Goal: Understand process/instructions

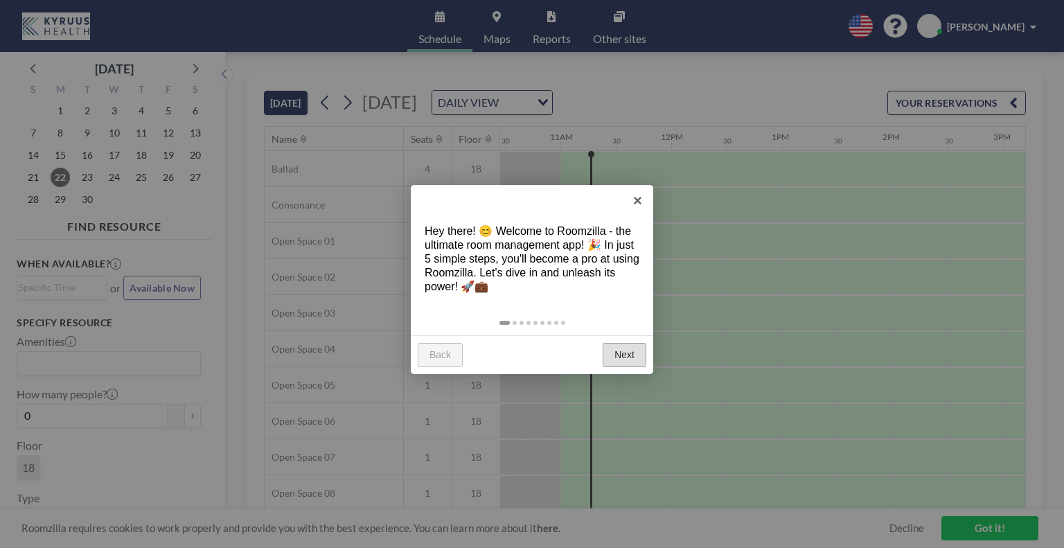
scroll to position [0, 1164]
click at [637, 358] on link "Next" at bounding box center [625, 355] width 44 height 25
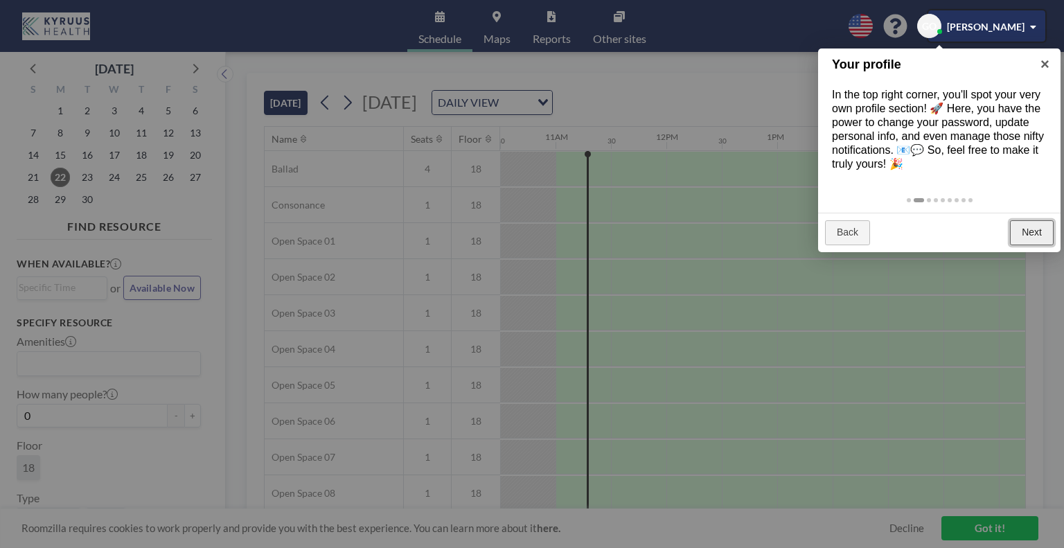
click at [1034, 238] on link "Next" at bounding box center [1032, 232] width 44 height 25
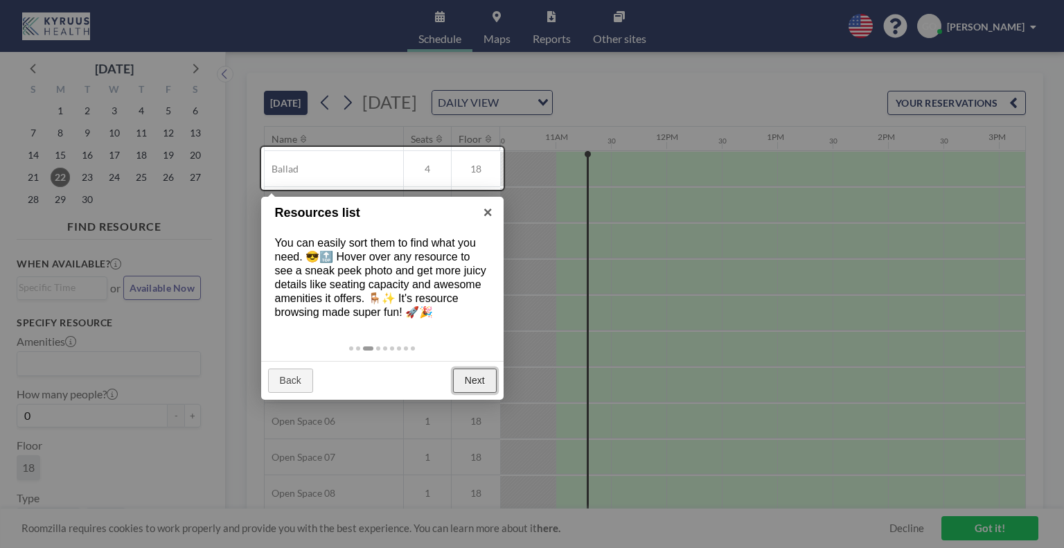
click at [468, 371] on link "Next" at bounding box center [475, 381] width 44 height 25
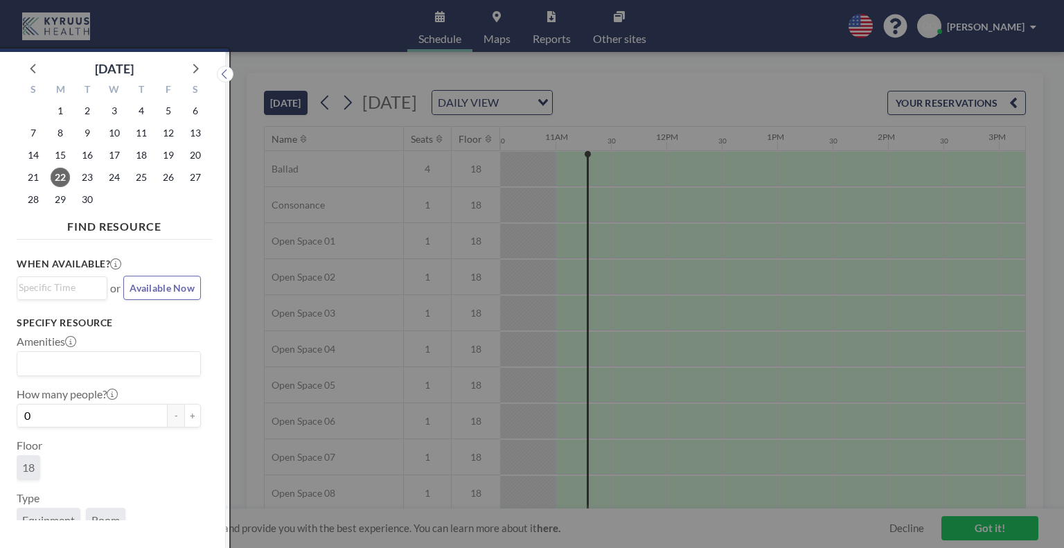
scroll to position [3, 0]
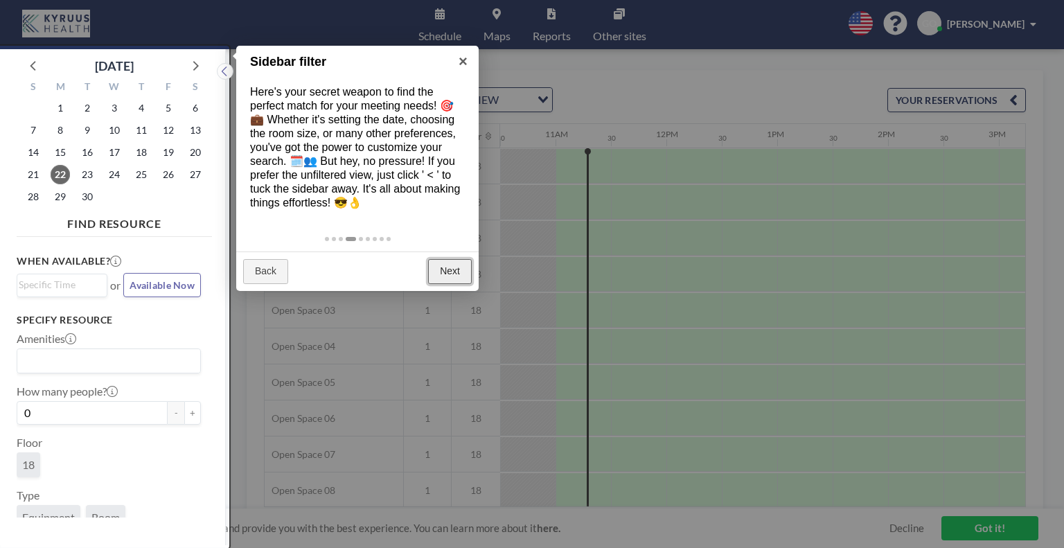
click at [449, 271] on link "Next" at bounding box center [450, 271] width 44 height 25
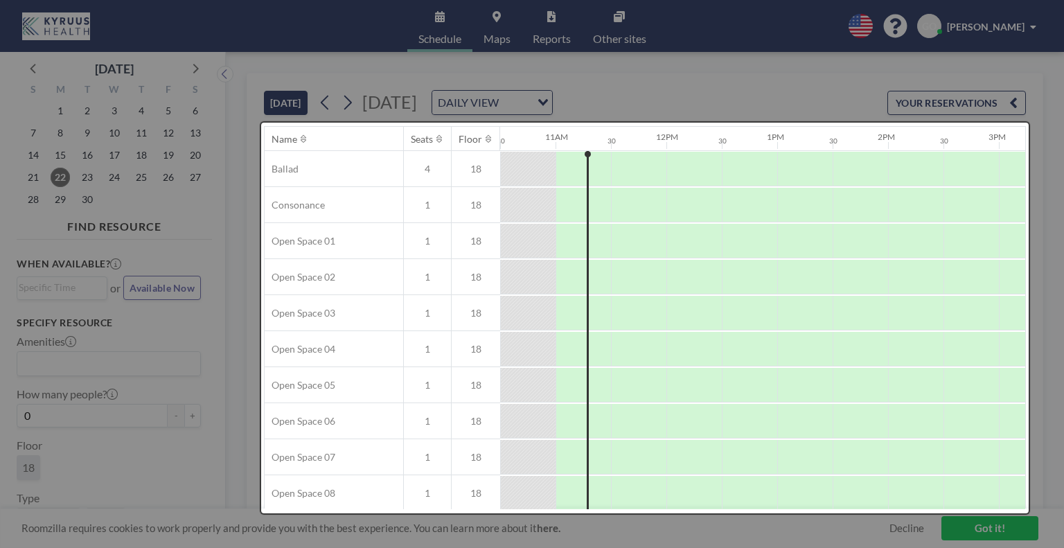
scroll to position [0, 0]
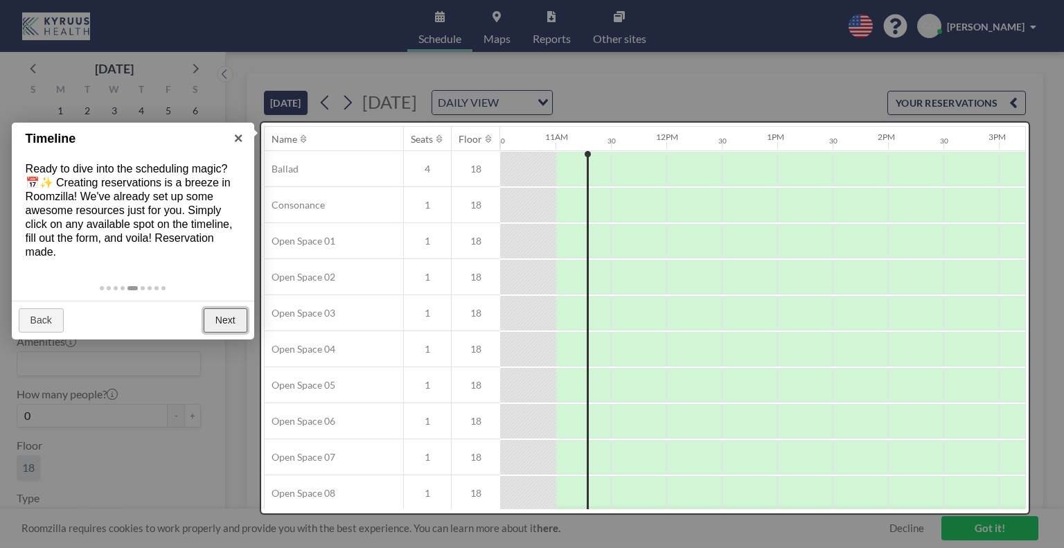
click at [208, 317] on link "Next" at bounding box center [226, 320] width 44 height 25
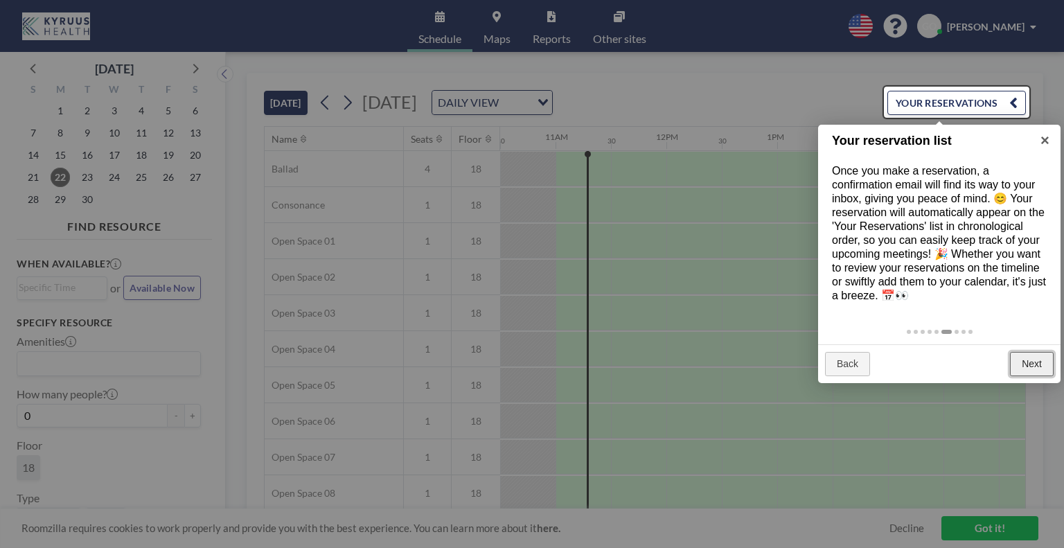
click at [1020, 357] on link "Next" at bounding box center [1032, 364] width 44 height 25
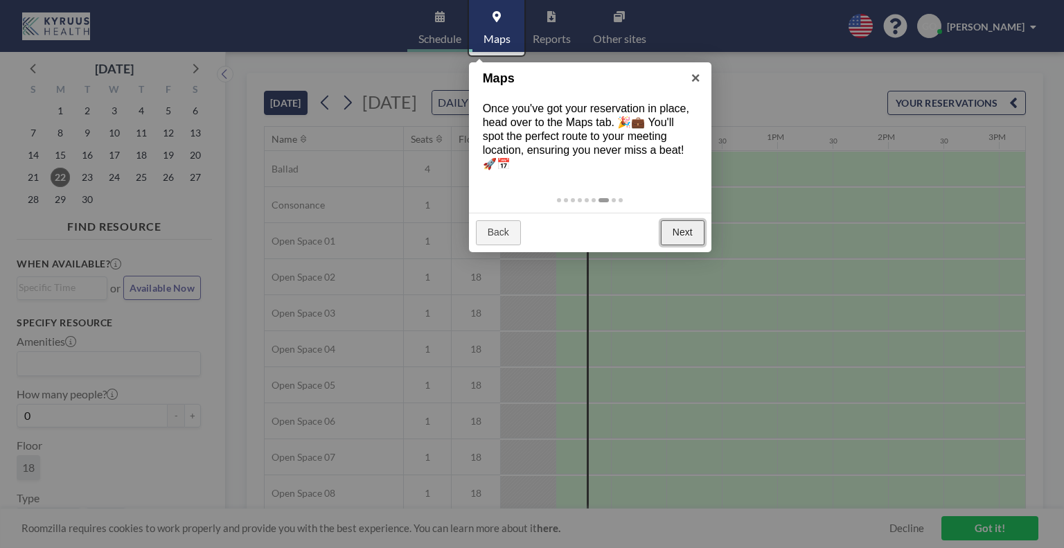
click at [668, 230] on link "Next" at bounding box center [683, 232] width 44 height 25
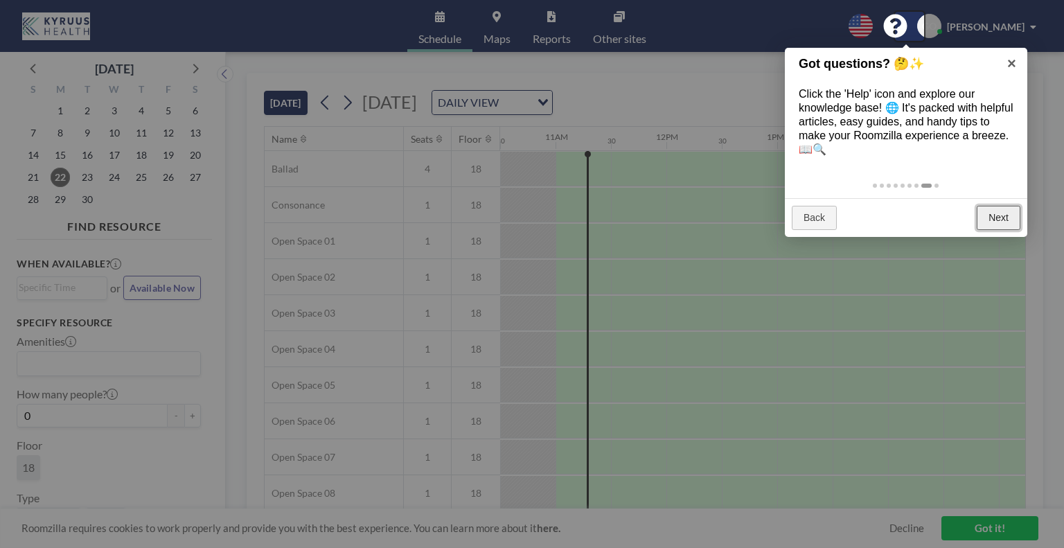
click at [983, 207] on link "Next" at bounding box center [999, 218] width 44 height 25
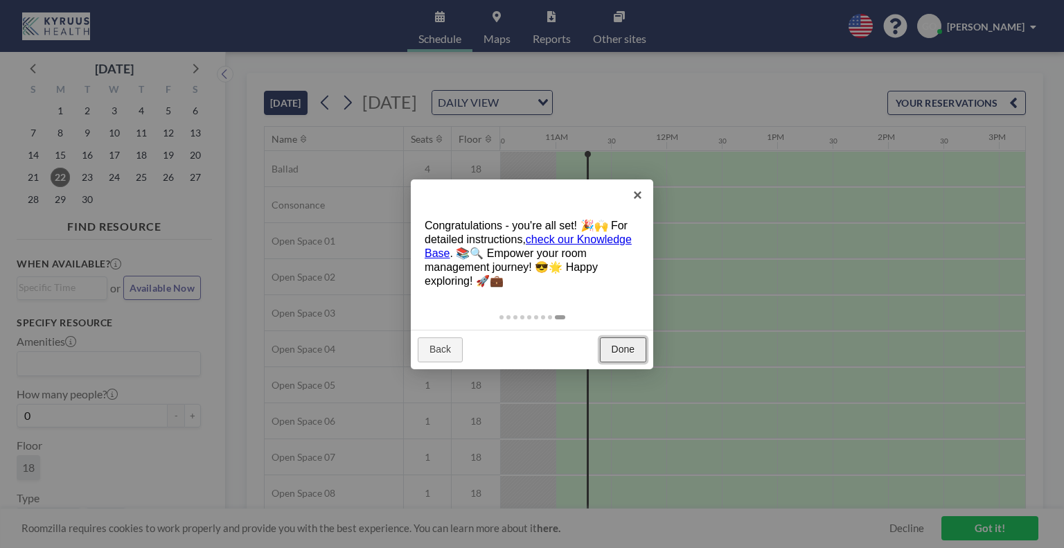
click at [621, 348] on link "Done" at bounding box center [623, 349] width 46 height 25
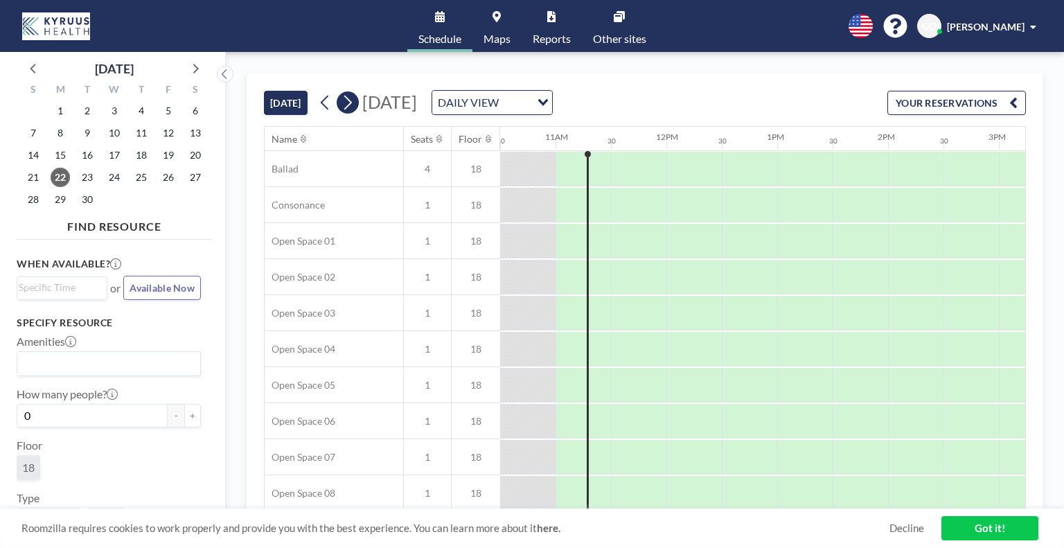
click at [349, 102] on icon at bounding box center [347, 102] width 13 height 21
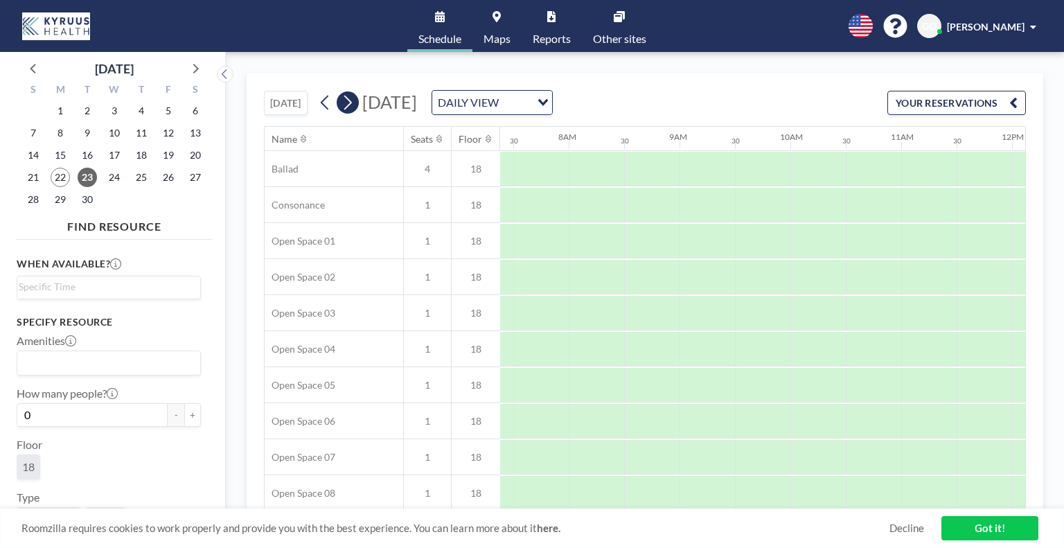
scroll to position [0, 831]
click at [349, 102] on icon at bounding box center [347, 102] width 13 height 21
